Goal: Check status: Check status

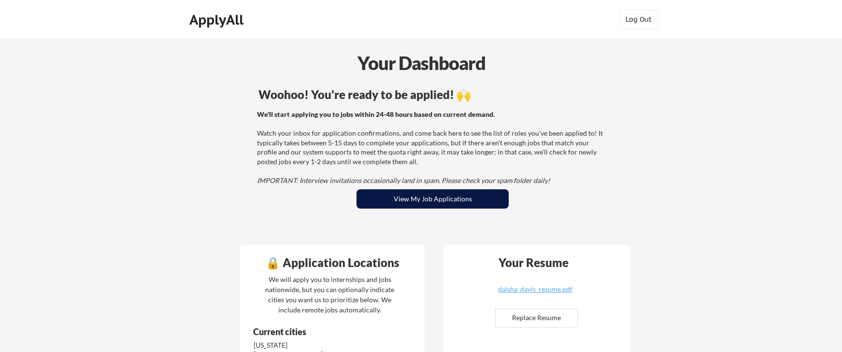
click at [428, 203] on button "View My Job Applications" at bounding box center [432, 198] width 152 height 19
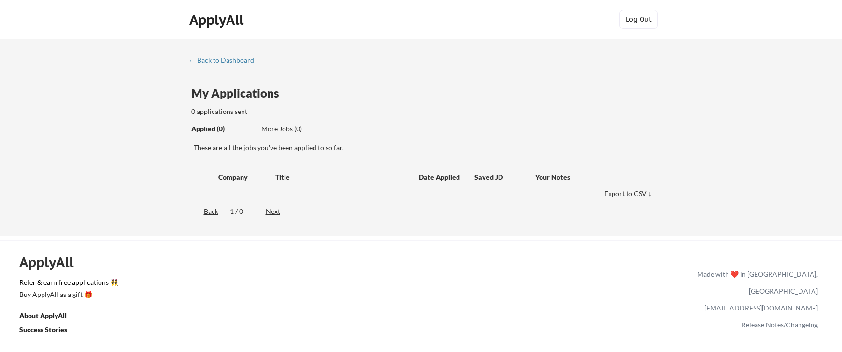
click at [286, 127] on div "More Jobs (0)" at bounding box center [296, 129] width 71 height 10
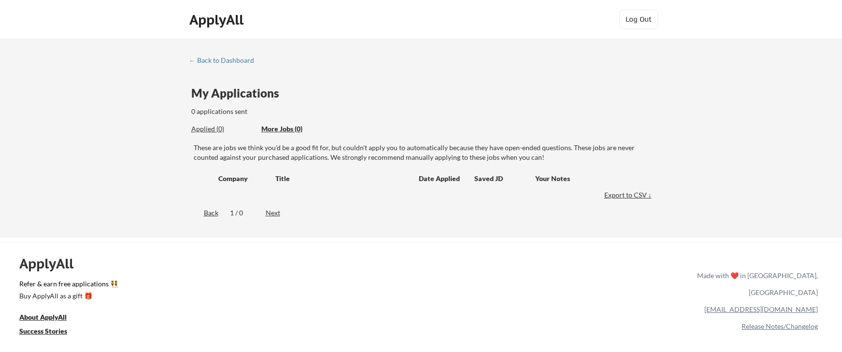
click at [207, 124] on div "Applied (0)" at bounding box center [222, 129] width 63 height 10
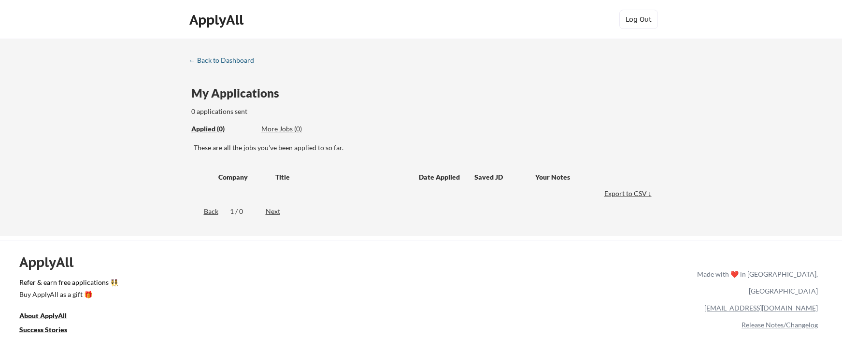
click at [219, 57] on div "← Back to Dashboard" at bounding box center [225, 60] width 72 height 7
